Goal: Transaction & Acquisition: Purchase product/service

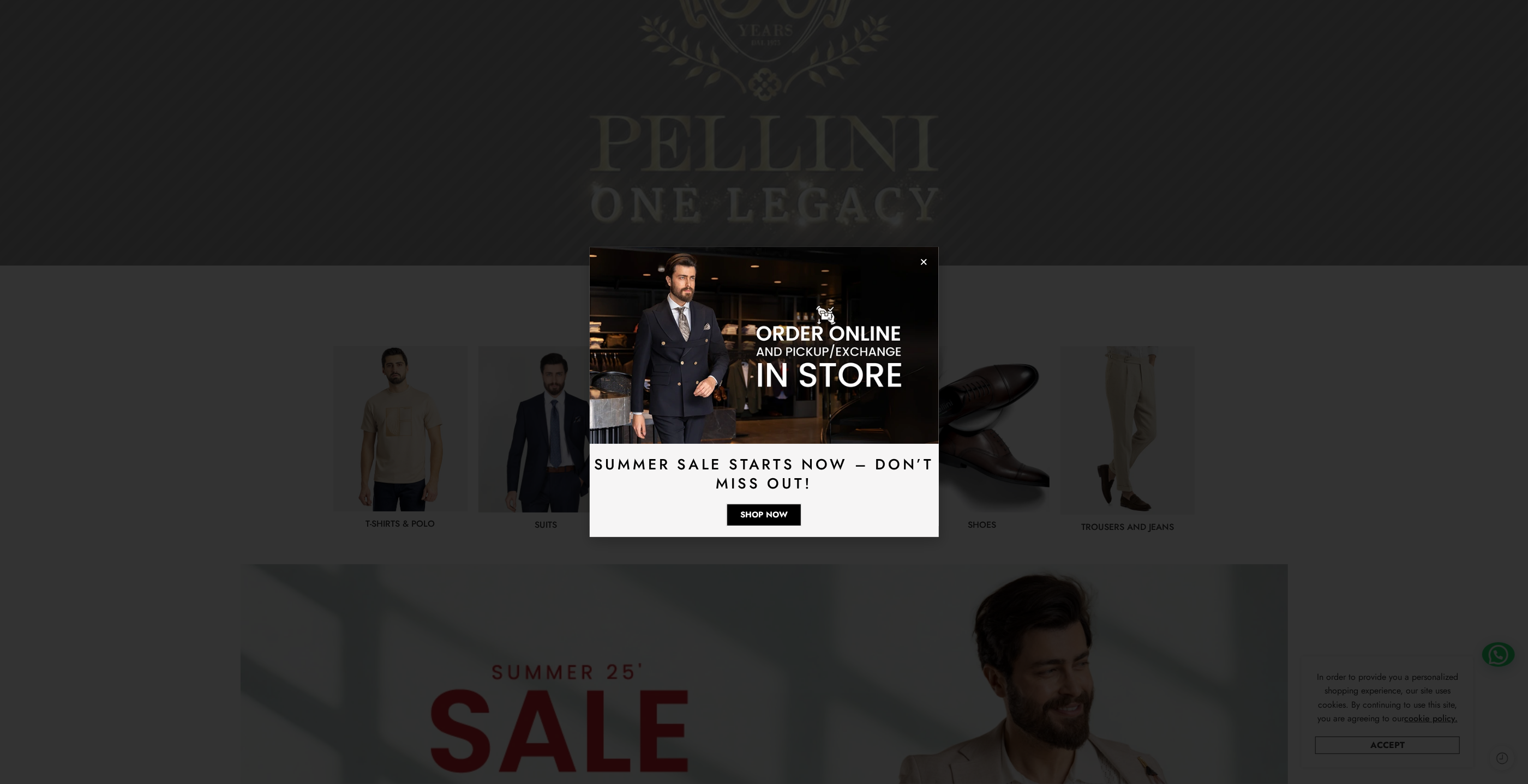
scroll to position [288, 0]
click at [922, 260] on icon "Close" at bounding box center [923, 262] width 8 height 8
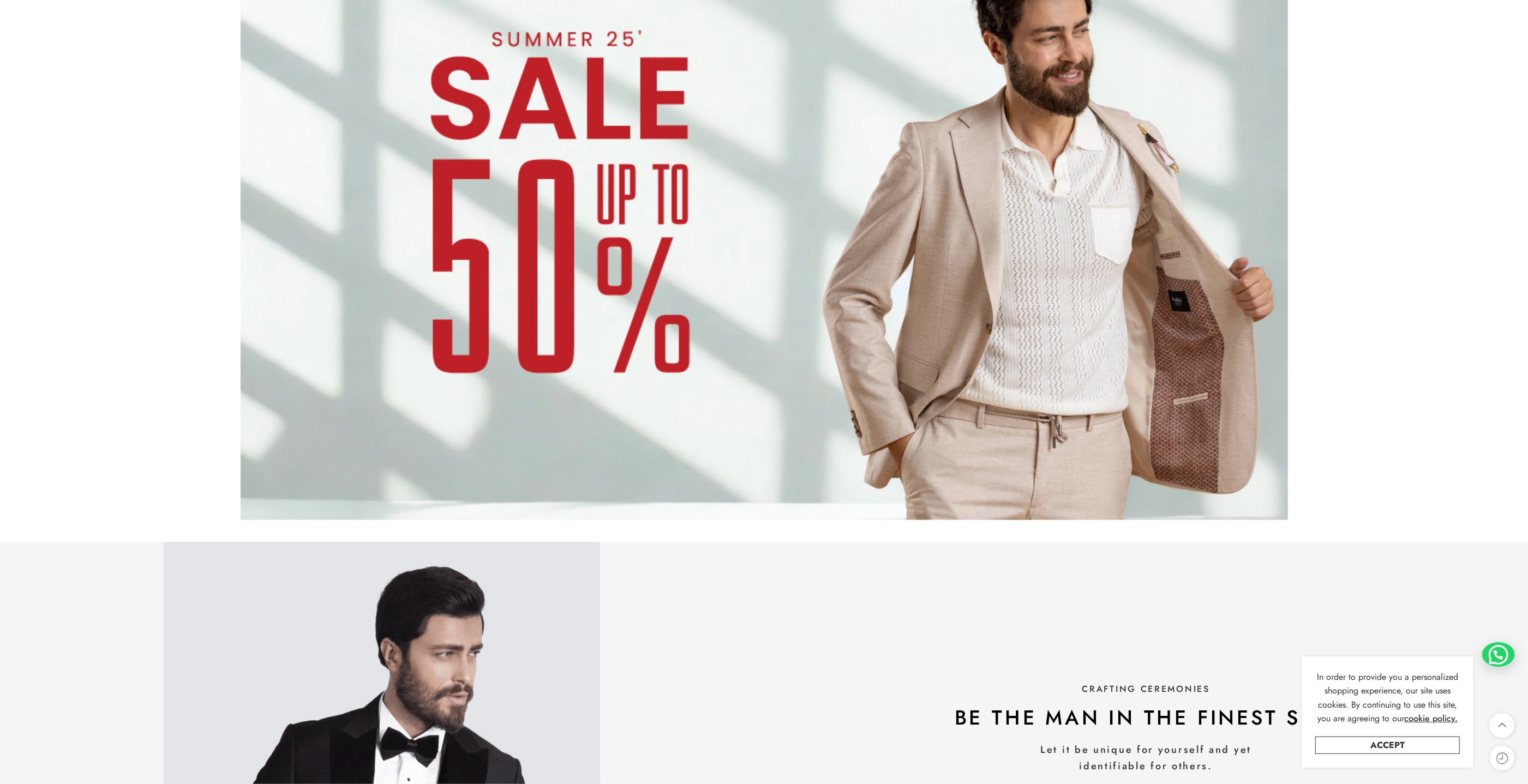
scroll to position [1209, 0]
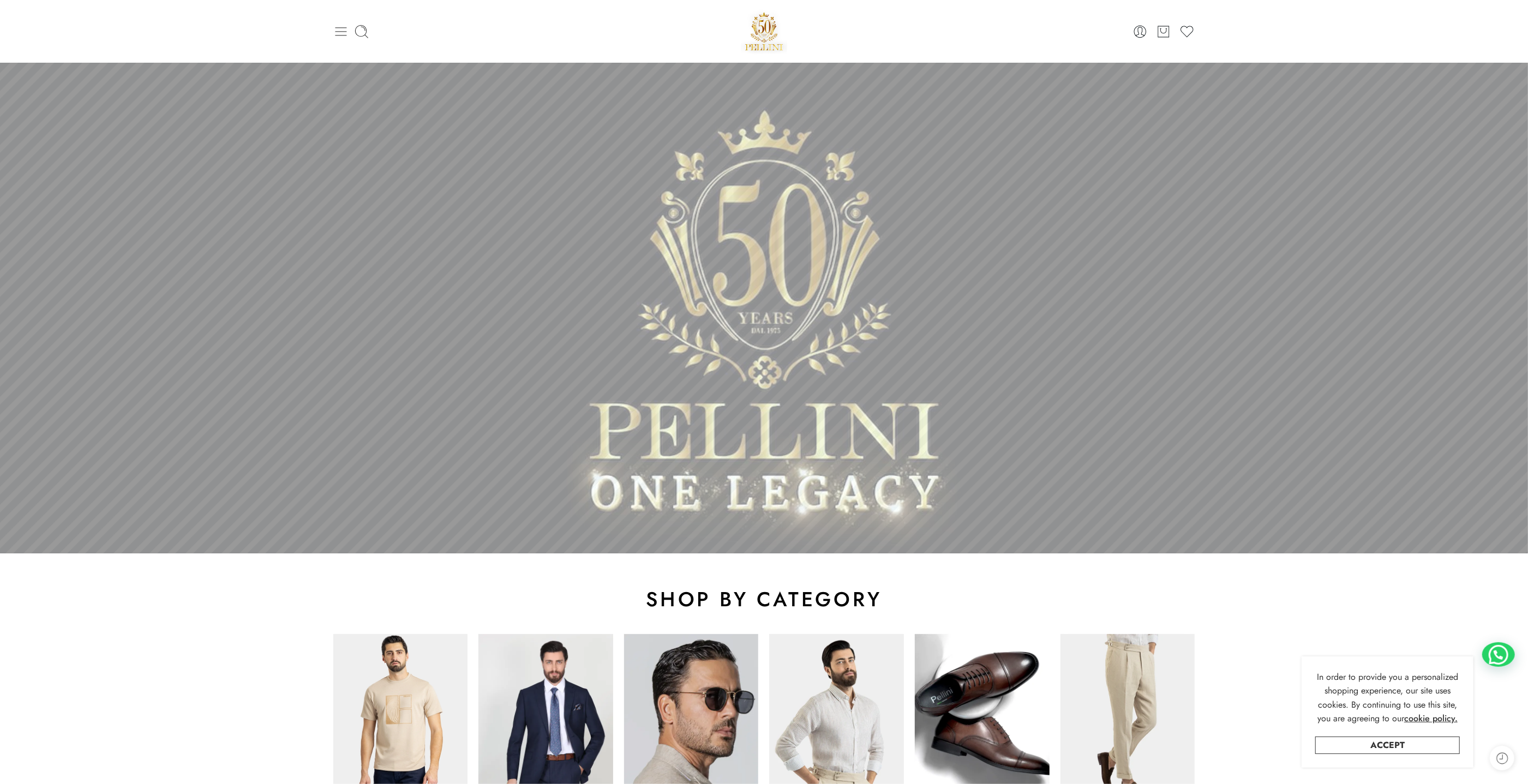
click at [344, 30] on icon at bounding box center [340, 31] width 16 height 16
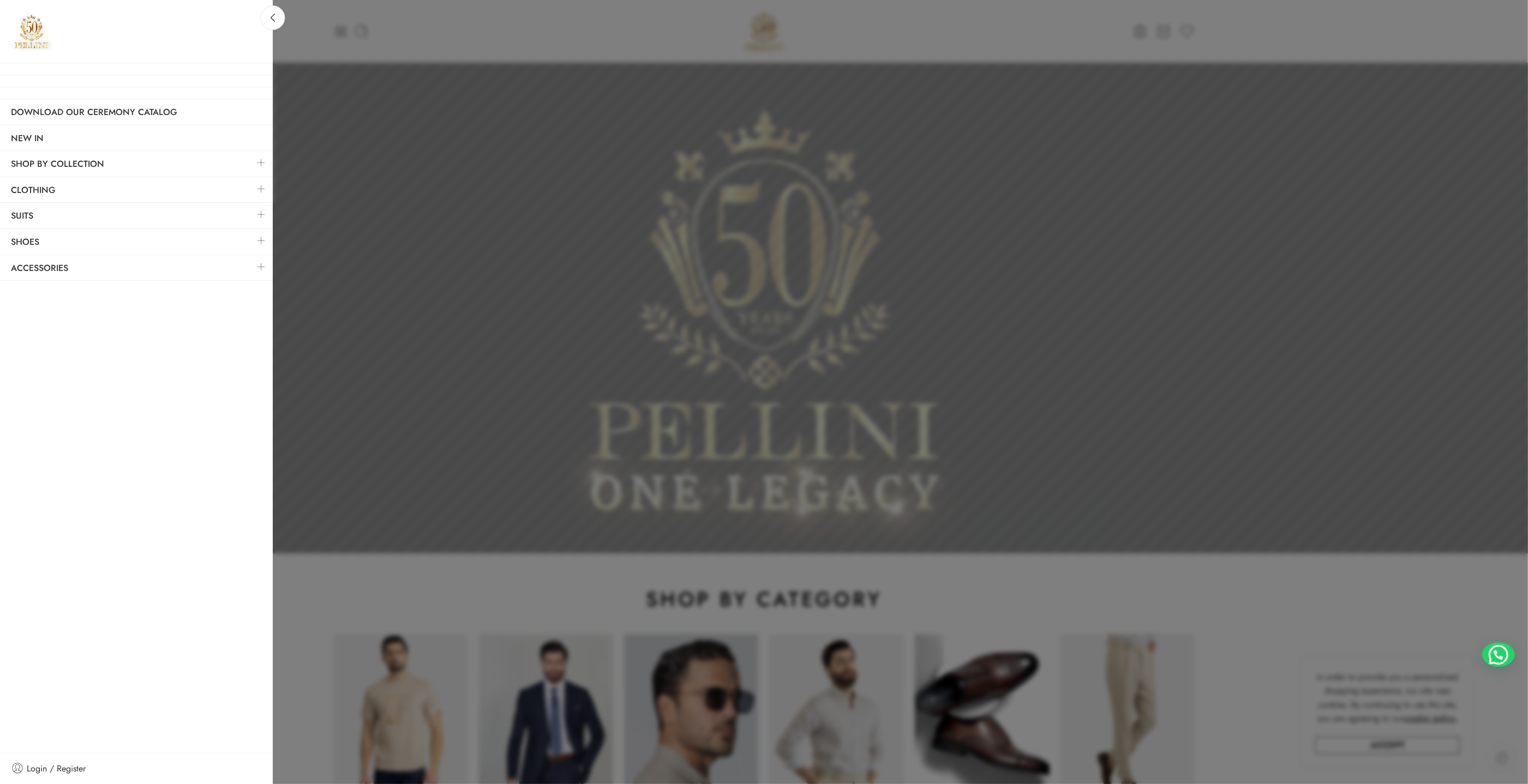
click at [262, 235] on link at bounding box center [261, 241] width 23 height 24
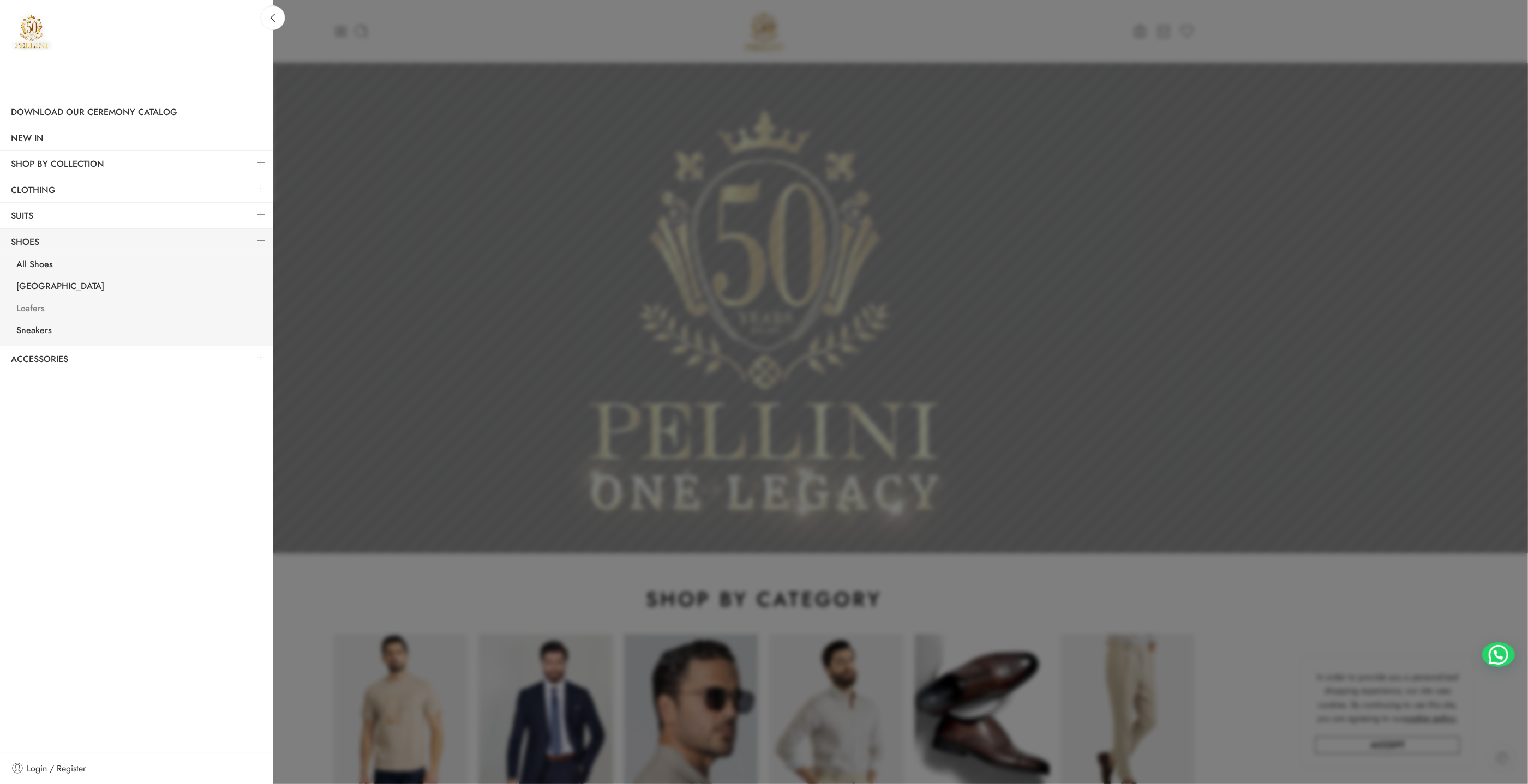
click at [27, 307] on link "Loafers" at bounding box center [139, 310] width 267 height 22
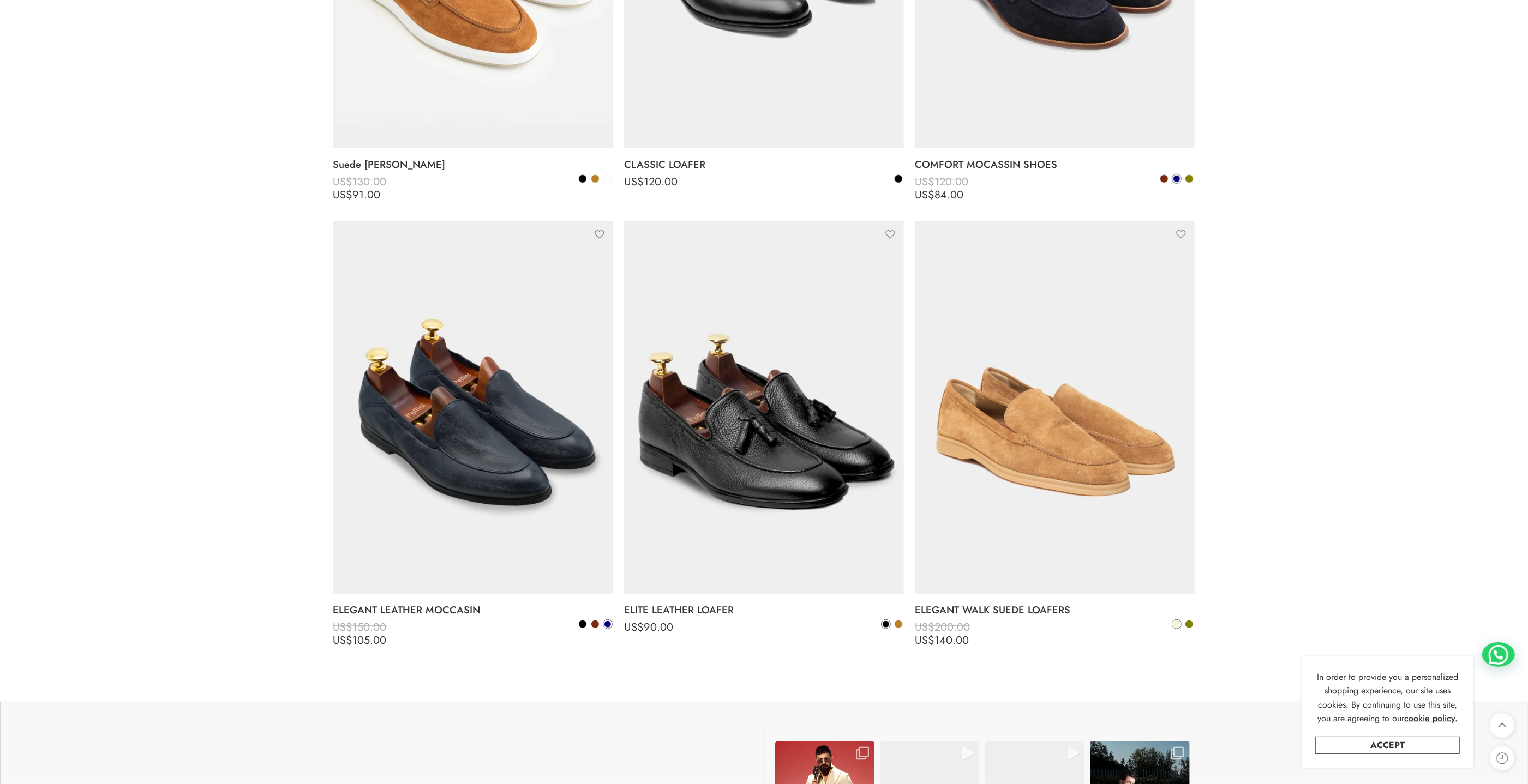
scroll to position [1094, 0]
